Goal: Task Accomplishment & Management: Manage account settings

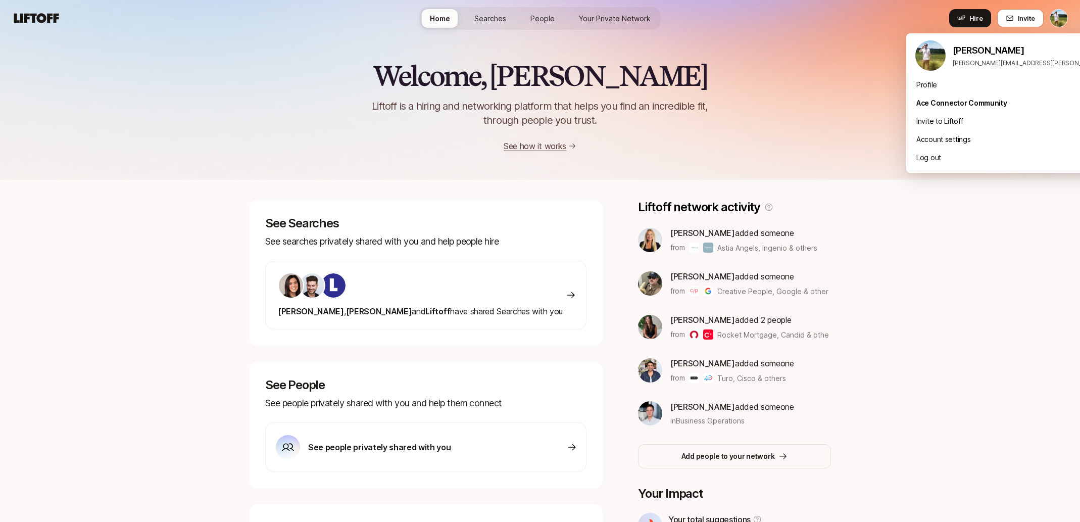
click at [1064, 26] on html "Home Searches People Your Private Network Hire Home Searches People Your Privat…" at bounding box center [540, 261] width 1080 height 522
click at [971, 161] on div "Log out" at bounding box center [1031, 157] width 250 height 18
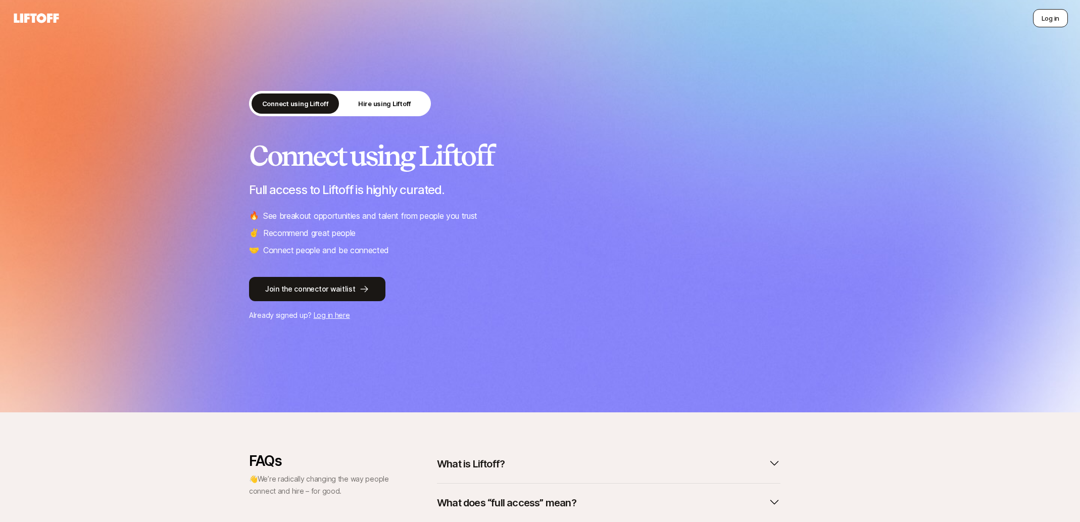
click at [1039, 23] on button "Log in" at bounding box center [1050, 18] width 35 height 18
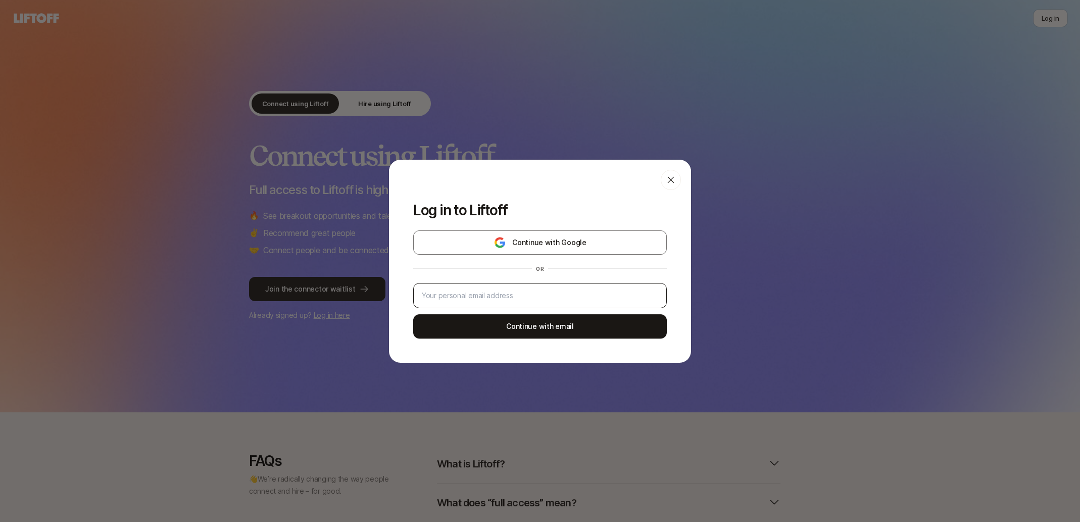
click at [581, 289] on div at bounding box center [540, 295] width 254 height 25
click at [573, 298] on input "email" at bounding box center [540, 295] width 236 height 12
type input "tyler.kieft@gmail.com"
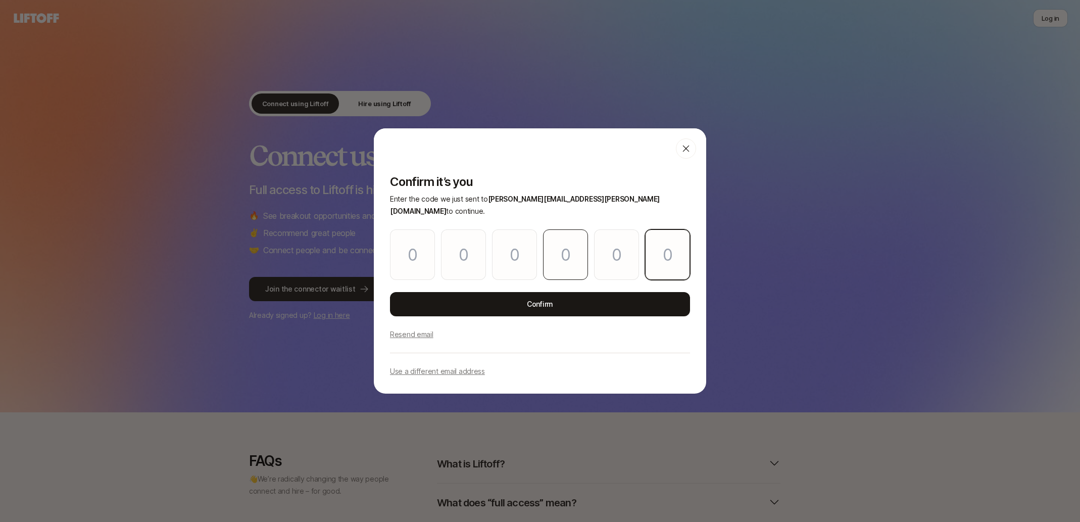
paste input "0"
type input "1"
type input "5"
type input "6"
type input "9"
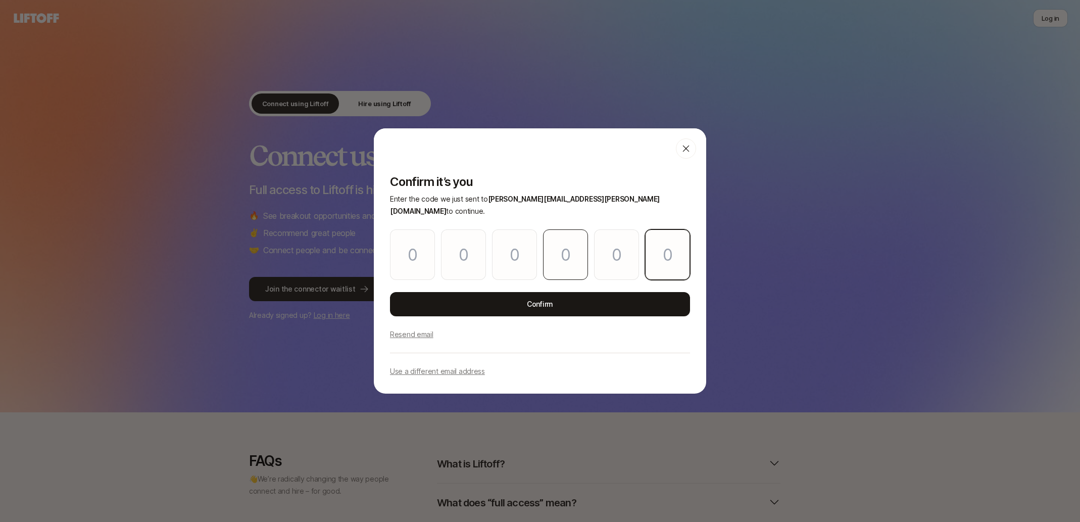
type input "3"
type input "0"
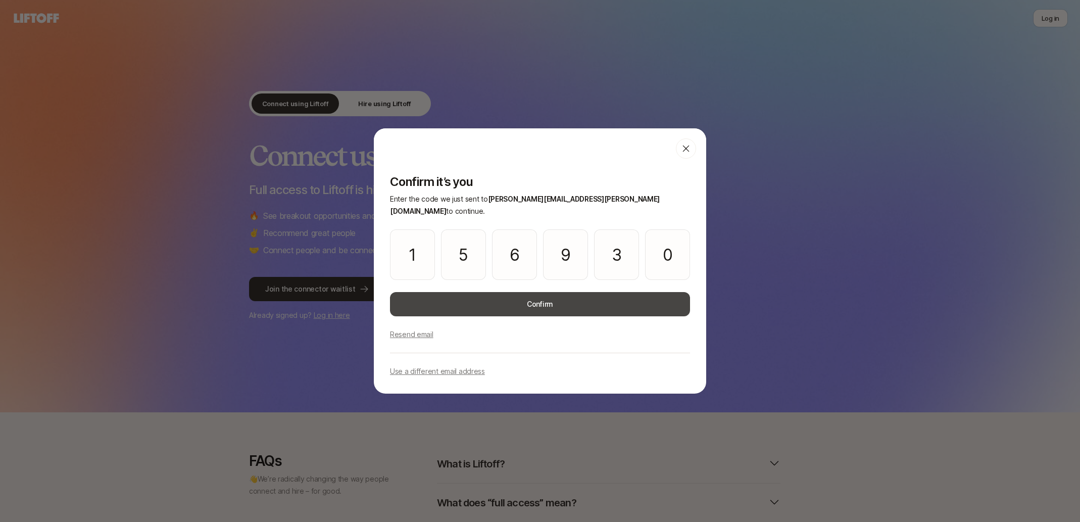
click at [566, 292] on button "Confirm" at bounding box center [540, 304] width 300 height 24
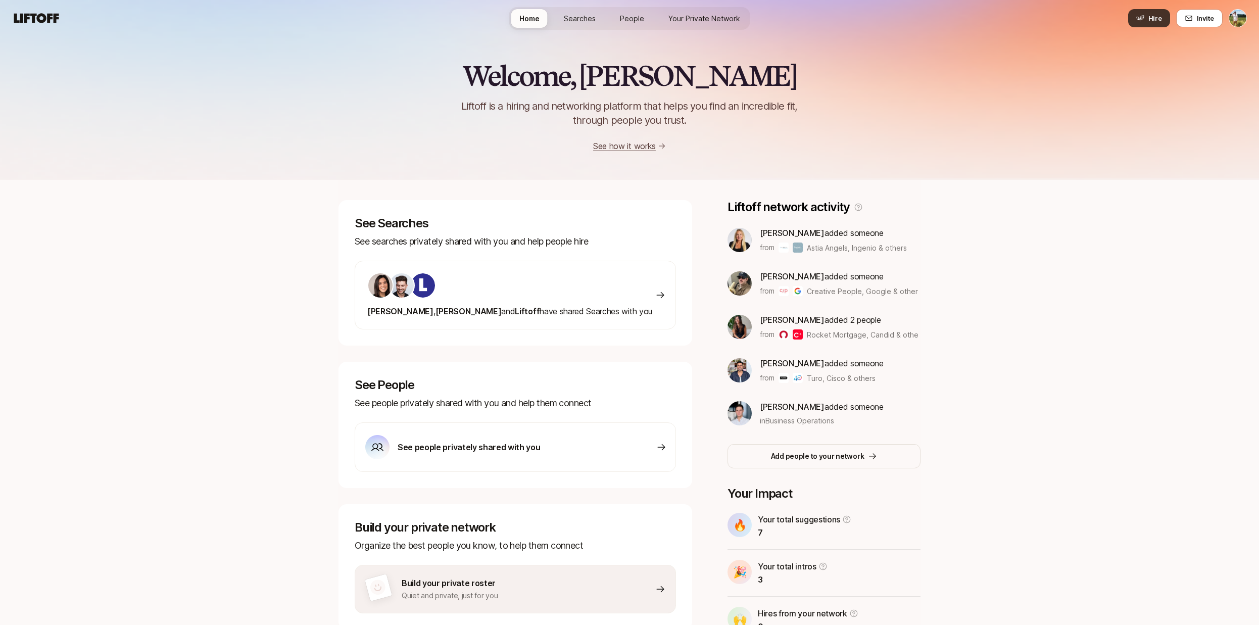
click at [1153, 14] on span "Hire" at bounding box center [1155, 18] width 14 height 10
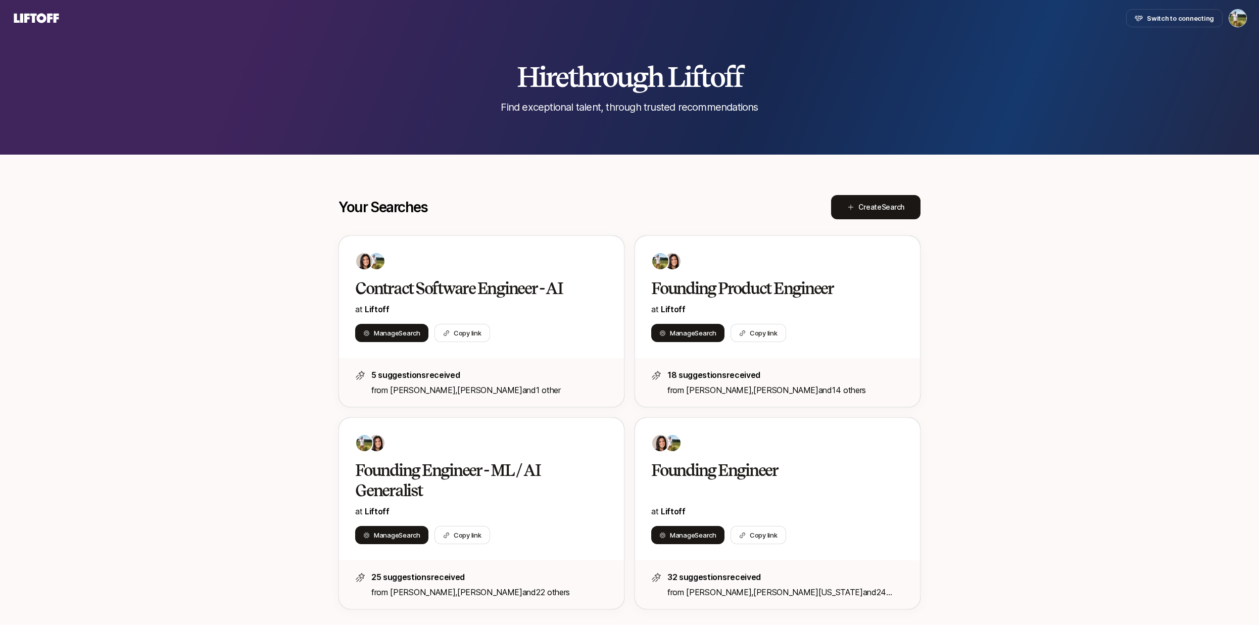
click at [1226, 17] on div "Switch to connecting" at bounding box center [1186, 18] width 121 height 18
click at [1235, 19] on html "Switch to connecting Hire through Liftoff Find exceptional talent, through trus…" at bounding box center [629, 312] width 1259 height 625
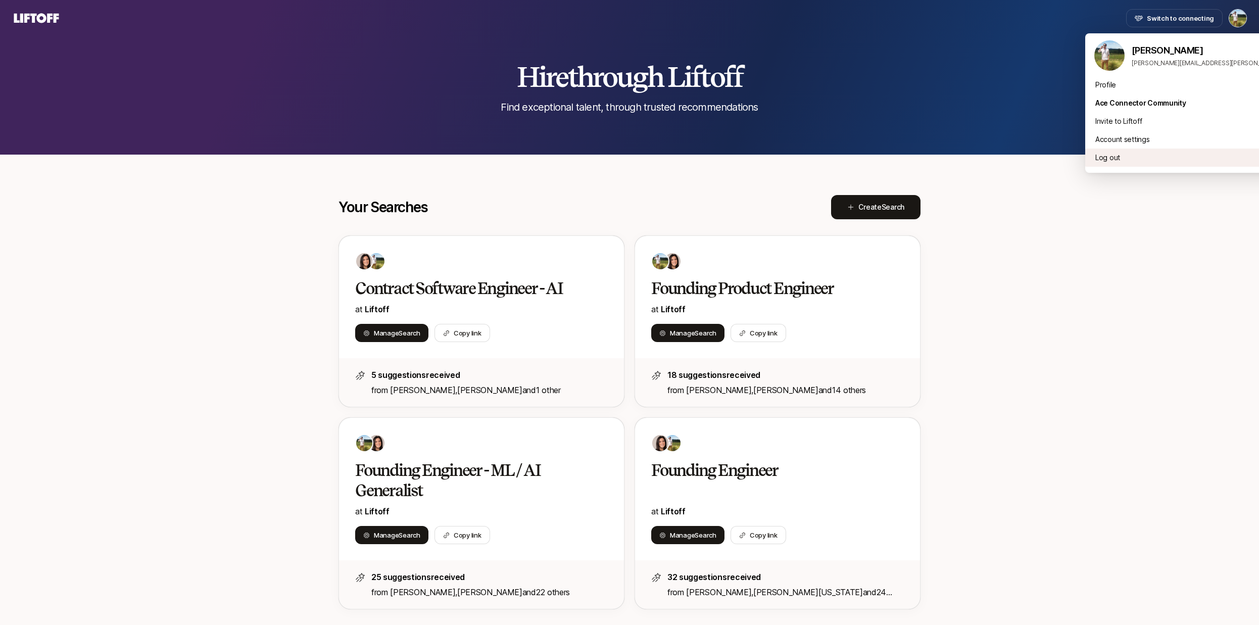
click at [1130, 158] on div "Log out" at bounding box center [1210, 157] width 250 height 18
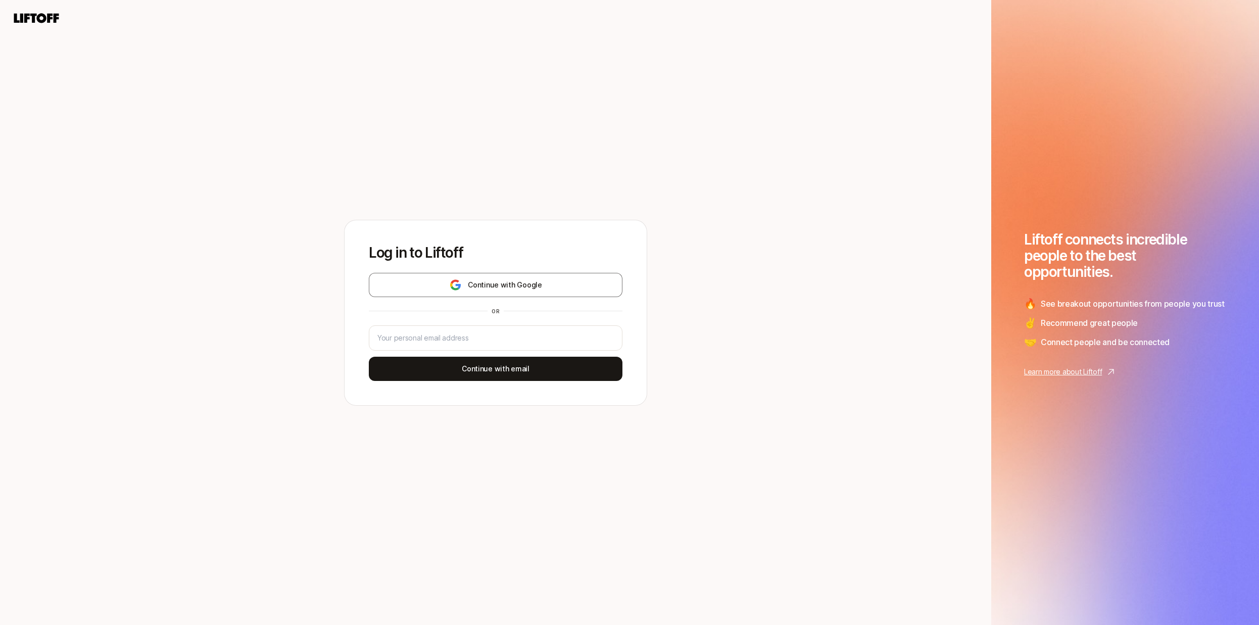
click at [981, 145] on div "Log in to Liftoff Continue with Google or Continue with email" at bounding box center [495, 312] width 991 height 625
click at [497, 362] on button "Continue with email" at bounding box center [496, 369] width 254 height 24
click at [522, 295] on button "Continue with Google" at bounding box center [496, 285] width 254 height 24
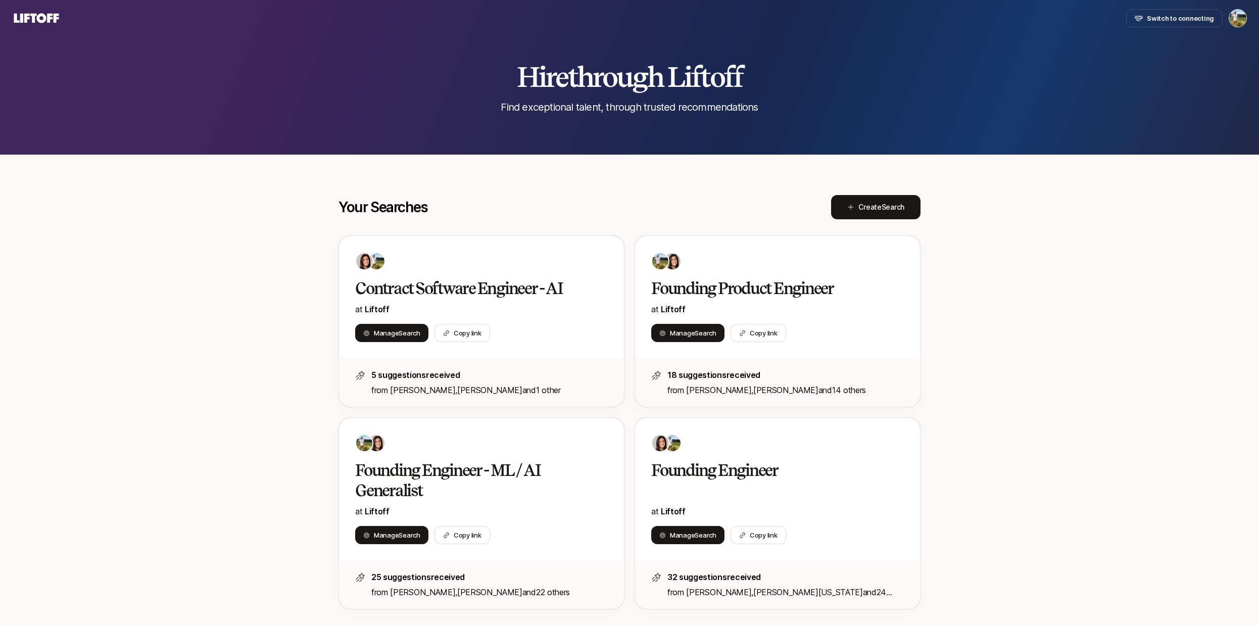
click at [1229, 21] on html "Switch to connecting Hire through Liftoff Find exceptional talent, through trus…" at bounding box center [629, 312] width 1259 height 625
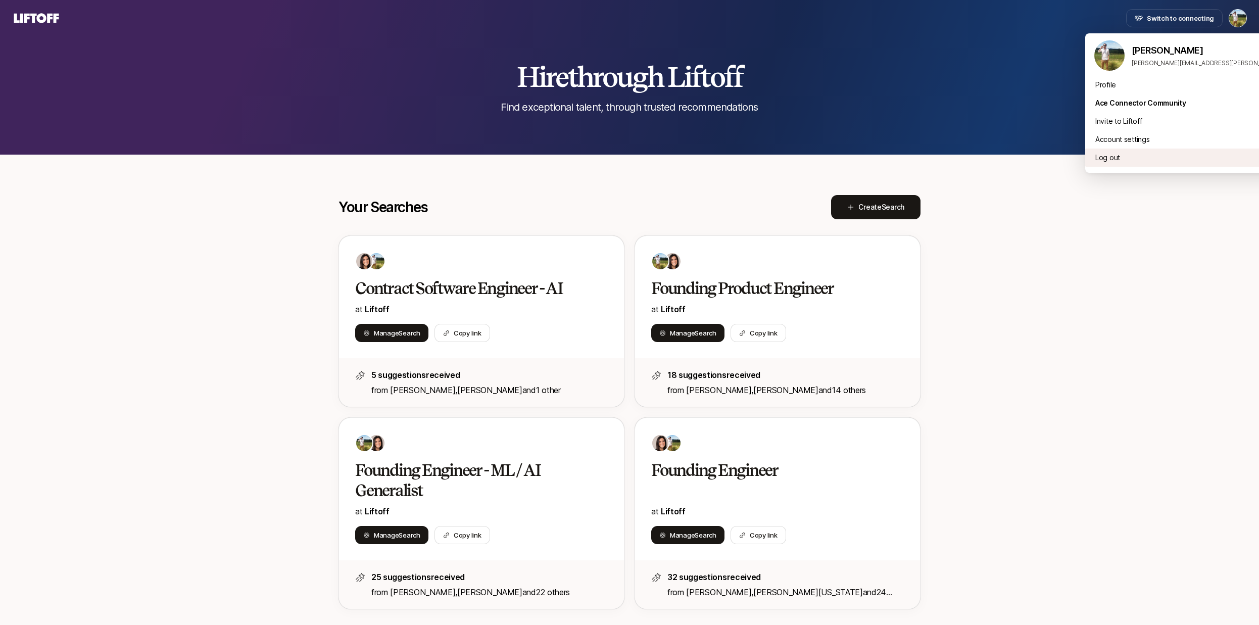
click at [1105, 157] on div "Log out" at bounding box center [1210, 157] width 250 height 18
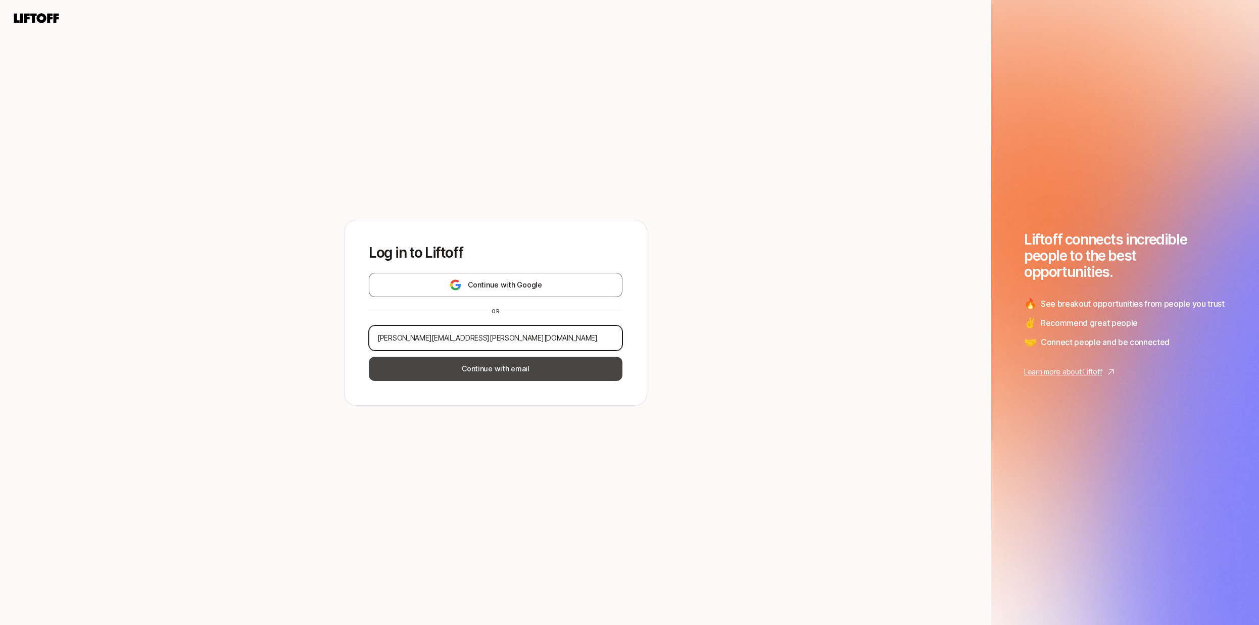
type input "tyler.kieft@gmail.com"
click at [502, 366] on button "Continue with email" at bounding box center [496, 369] width 254 height 24
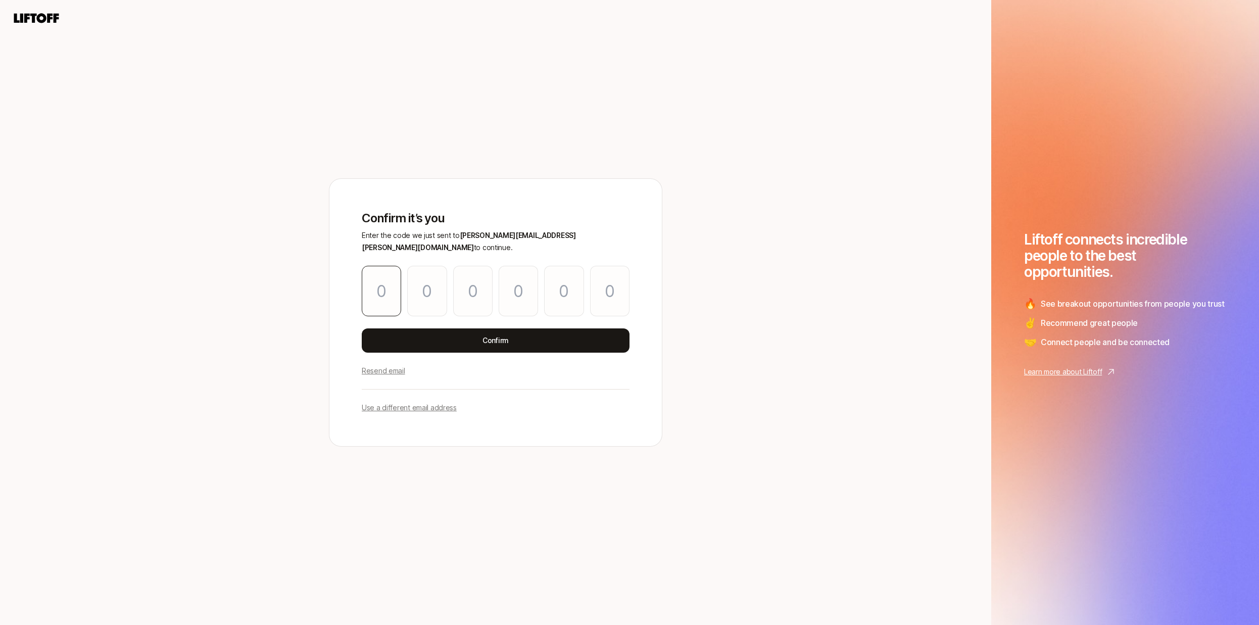
click at [372, 281] on input "Please enter OTP character 1" at bounding box center [381, 291] width 39 height 51
paste input "2"
type input "6"
type input "1"
type input "9"
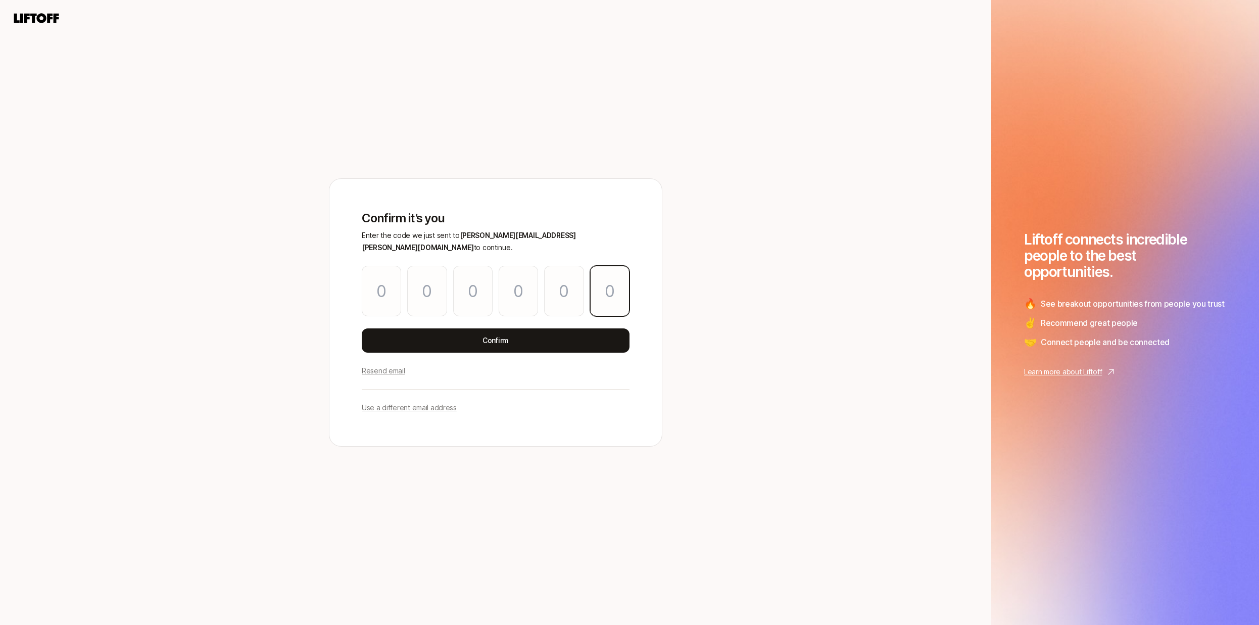
type input "6"
type input "4"
type input "2"
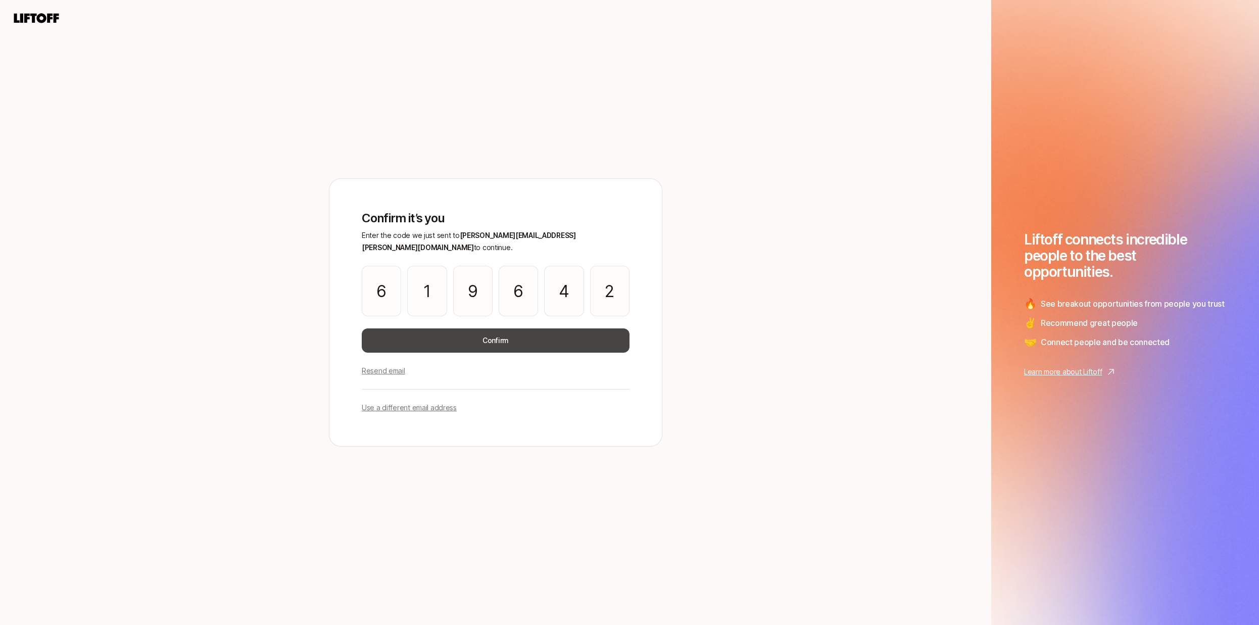
click at [588, 328] on button "Confirm" at bounding box center [496, 340] width 268 height 24
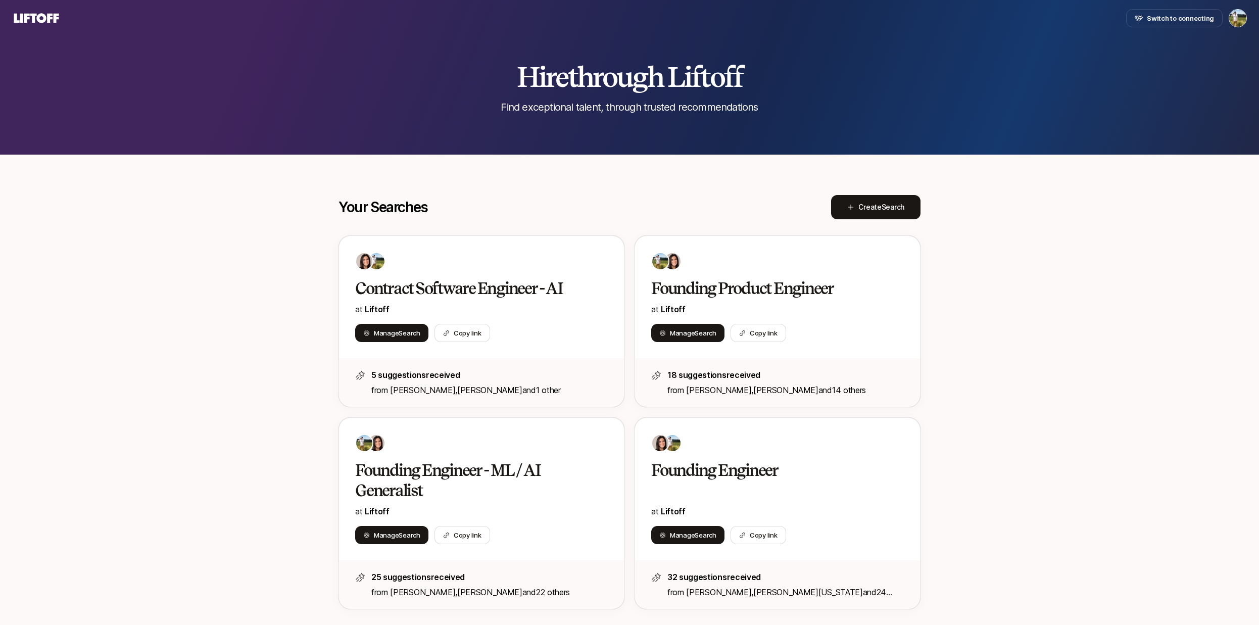
click at [1231, 21] on html "Switch to connecting Hire through Liftoff Find exceptional talent, through trus…" at bounding box center [629, 312] width 1259 height 625
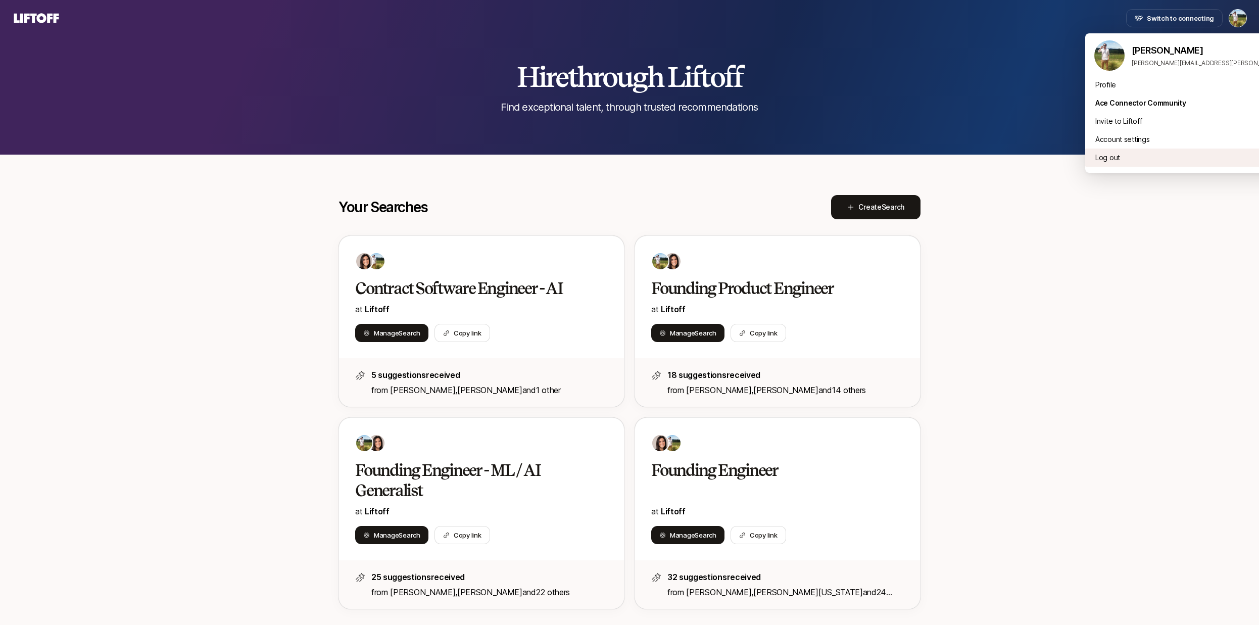
click at [1145, 162] on div "Log out" at bounding box center [1210, 157] width 250 height 18
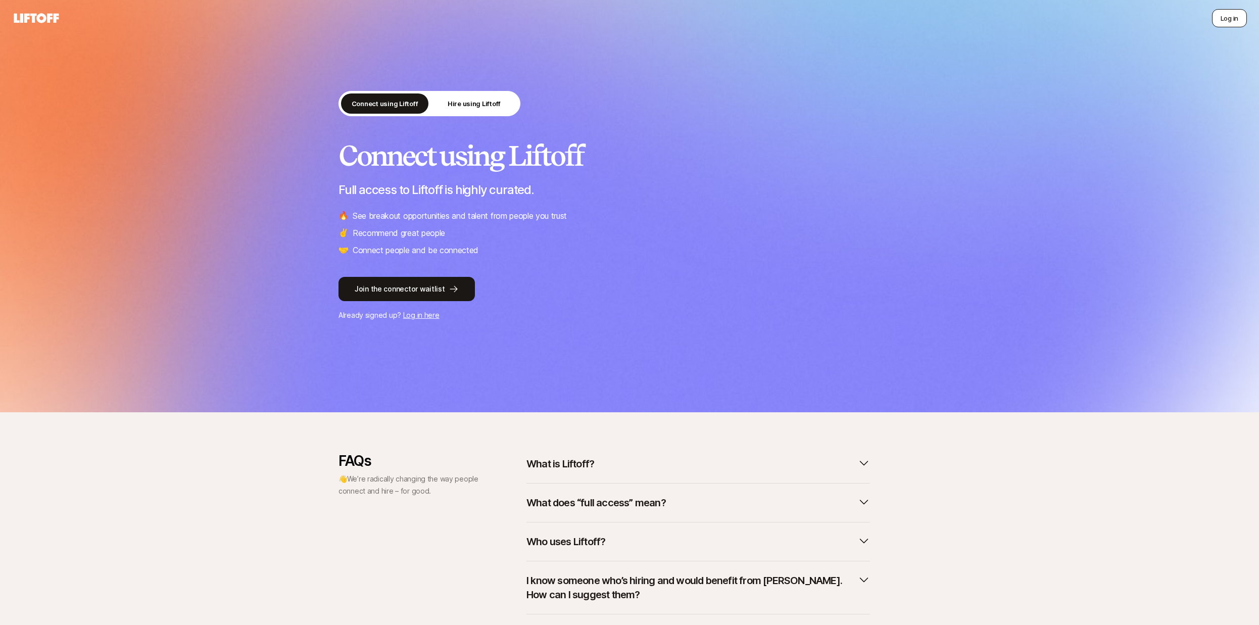
click at [1235, 16] on button "Log in" at bounding box center [1229, 18] width 35 height 18
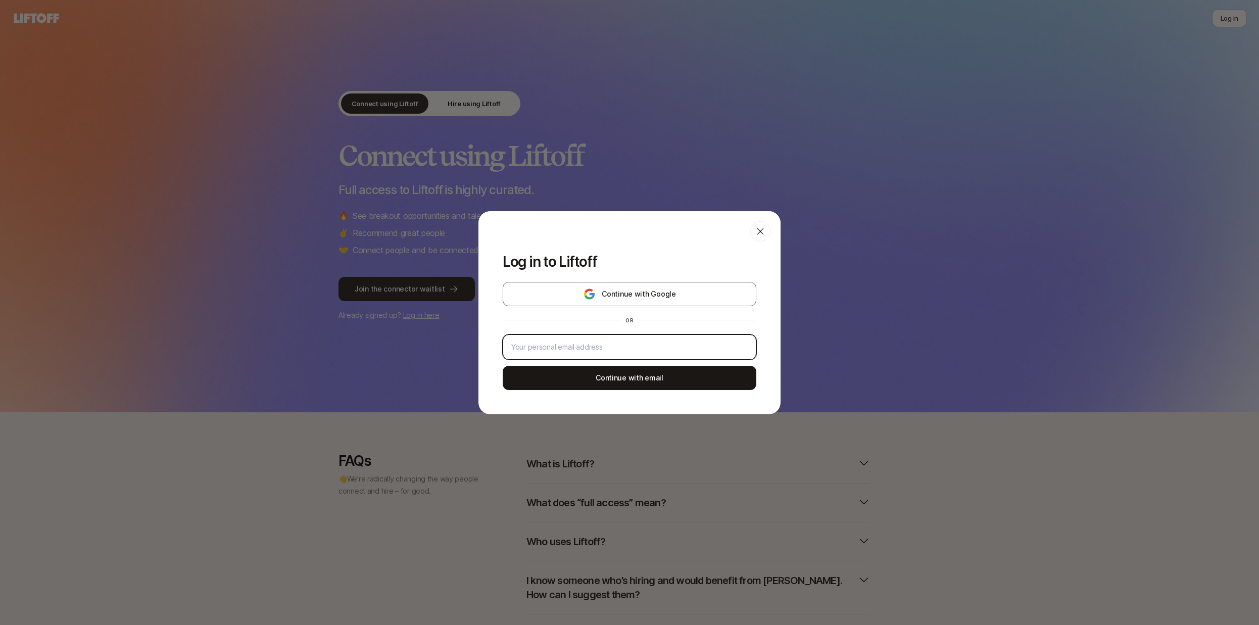
click at [561, 349] on input "email" at bounding box center [629, 347] width 236 height 12
type input "[PERSON_NAME][EMAIL_ADDRESS][PERSON_NAME][DOMAIN_NAME]"
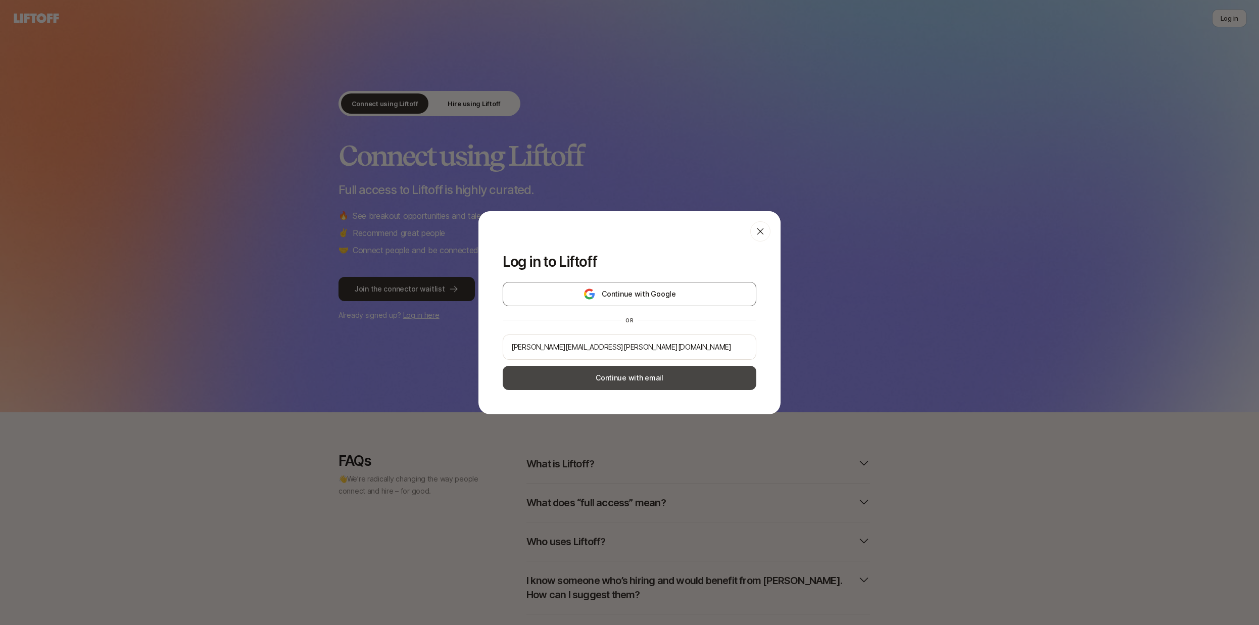
click at [599, 373] on button "Continue with email" at bounding box center [630, 378] width 254 height 24
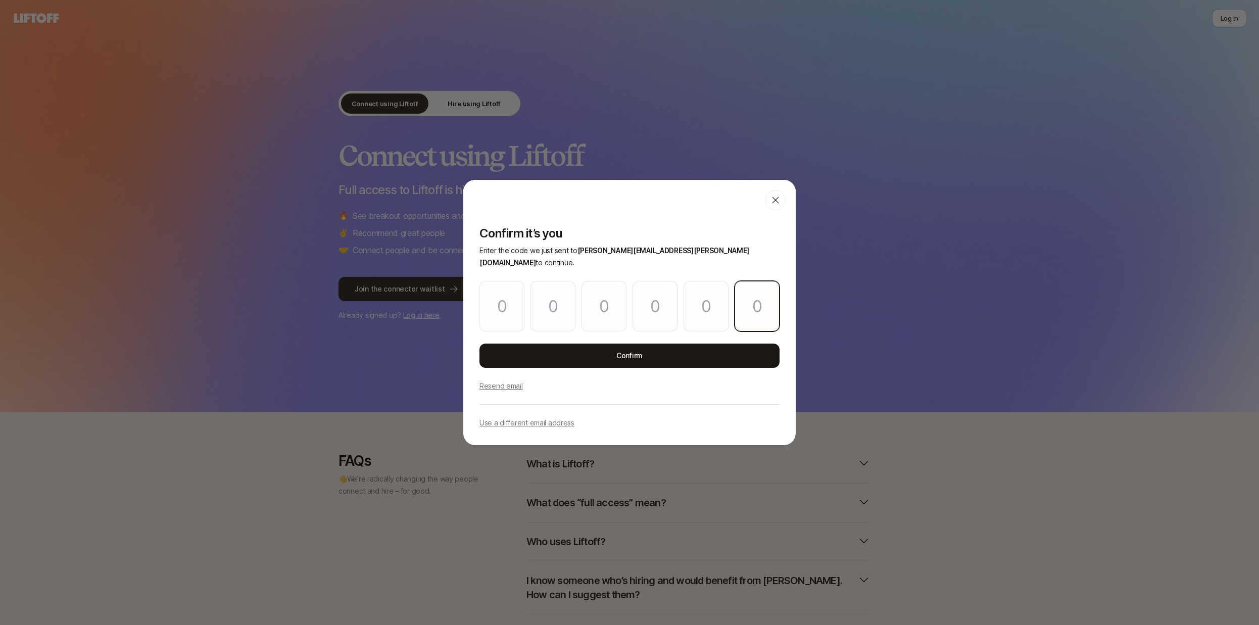
paste input "8"
type input "2"
type input "4"
type input "9"
type input "5"
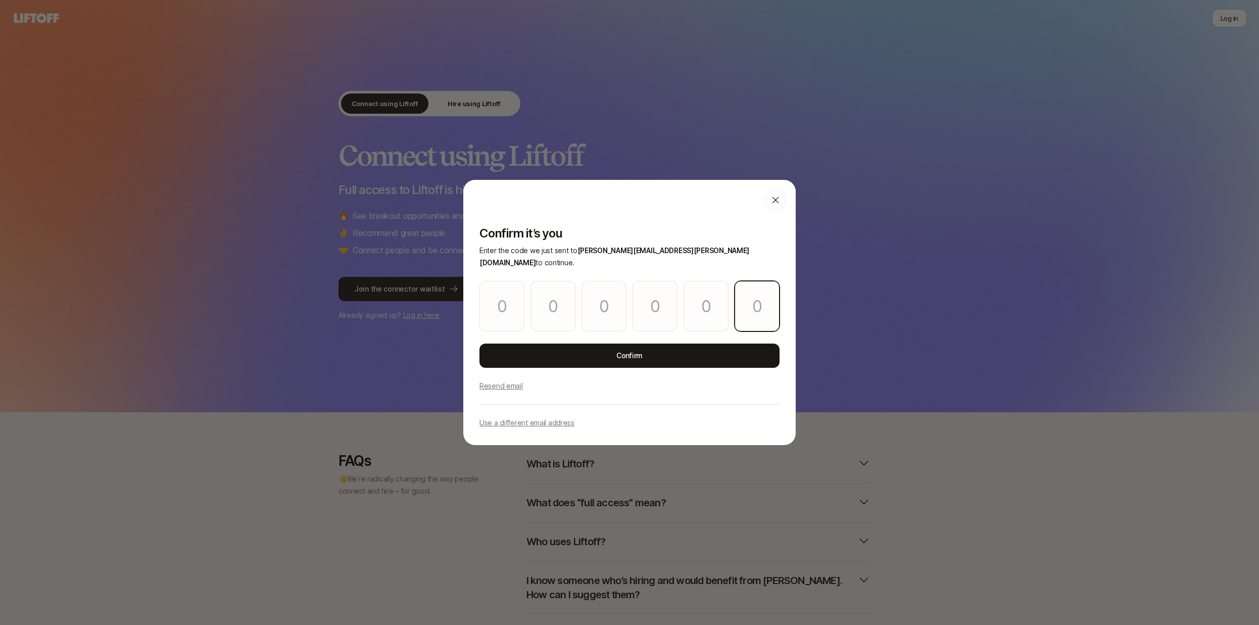
type input "7"
type input "8"
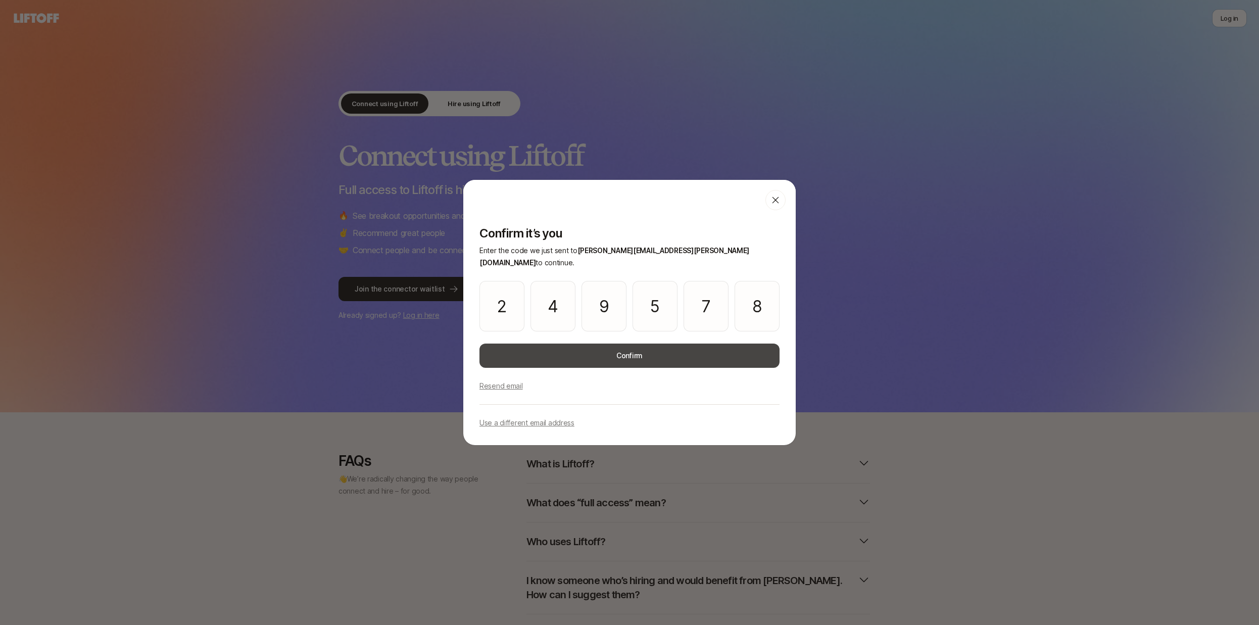
click at [635, 356] on button "Confirm" at bounding box center [629, 355] width 300 height 24
